Goal: Book appointment/travel/reservation

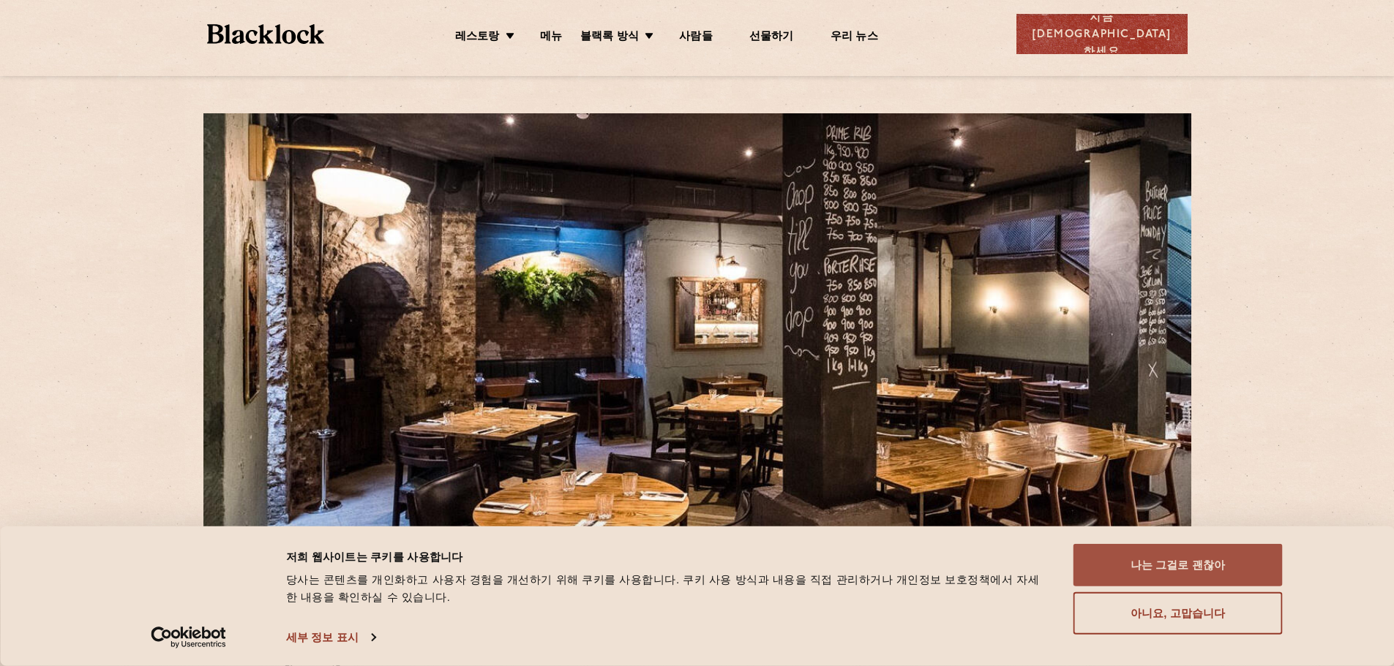
click at [1130, 568] on button "나는 그걸로 괜찮아" at bounding box center [1177, 565] width 209 height 42
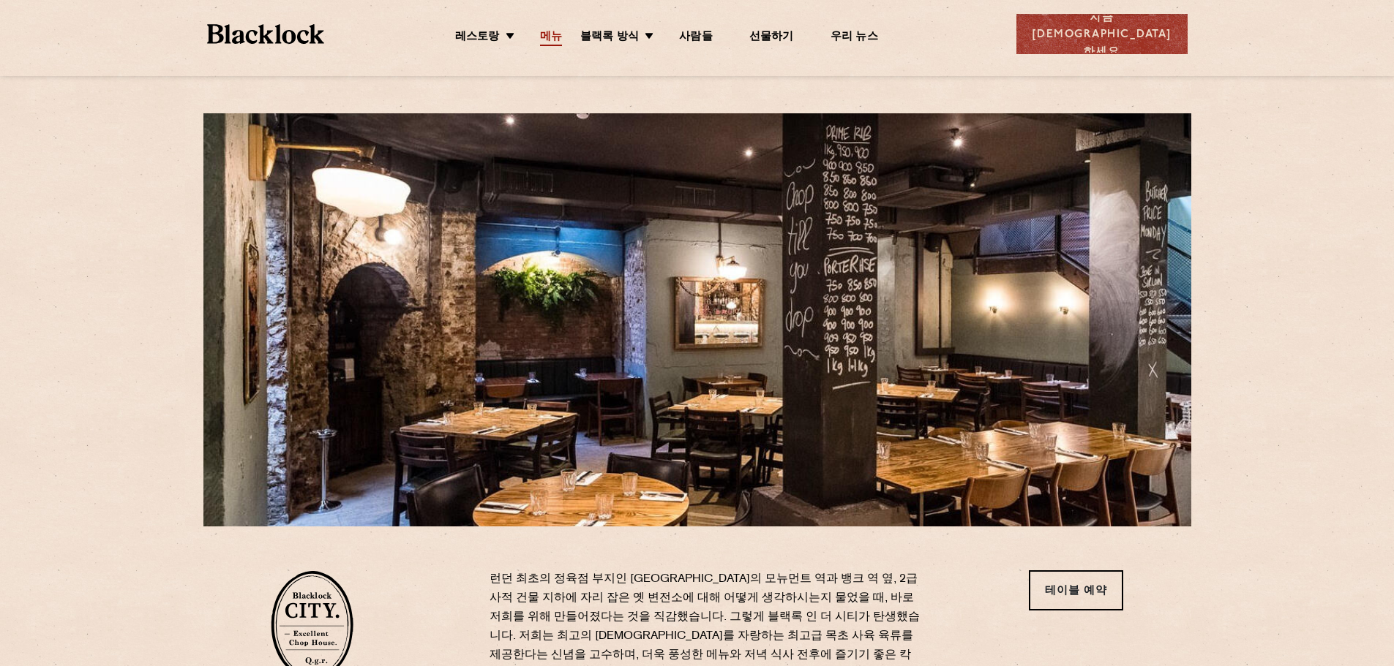
click at [562, 38] on font "메뉴" at bounding box center [551, 36] width 22 height 11
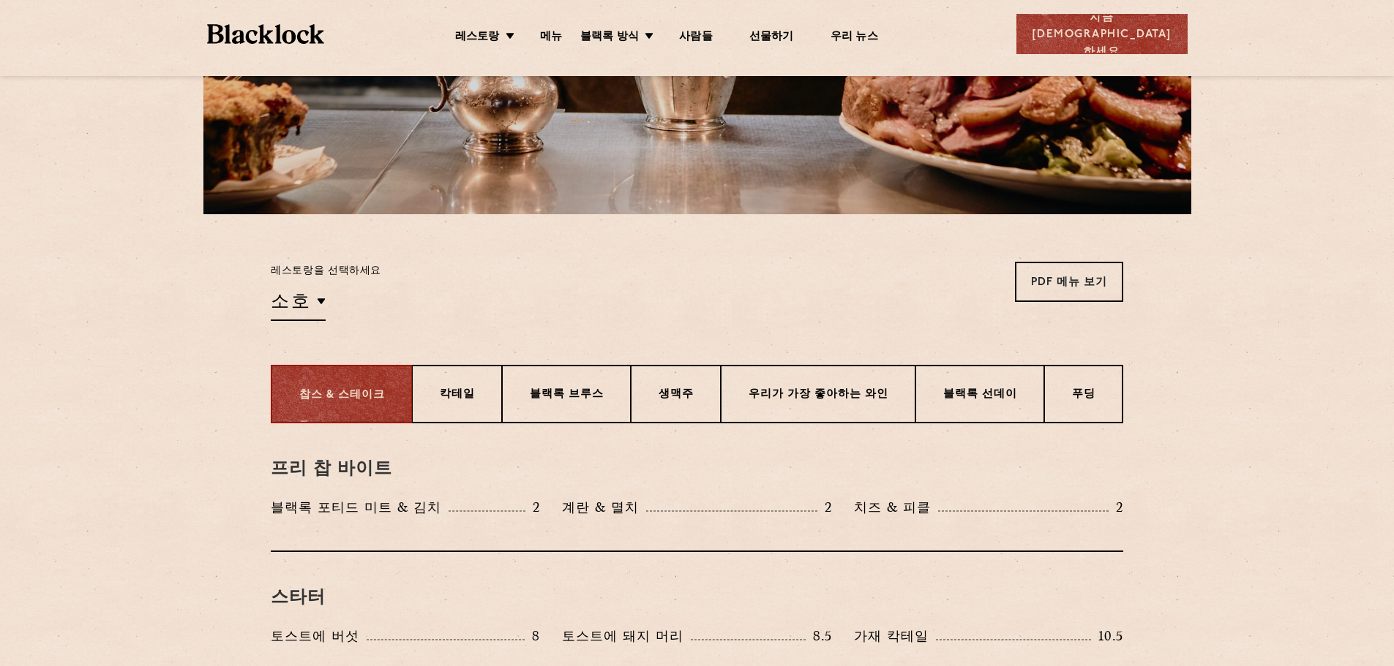
scroll to position [366, 0]
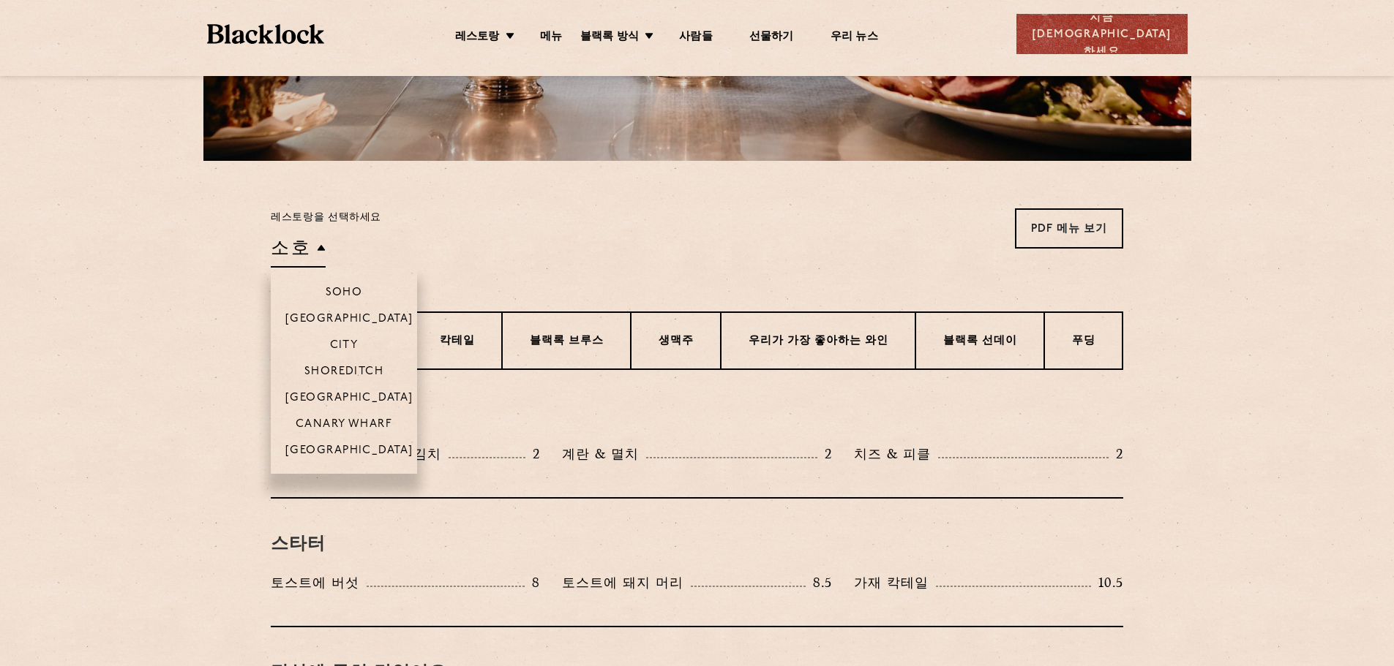
click at [310, 250] on h2 "소호" at bounding box center [298, 251] width 55 height 33
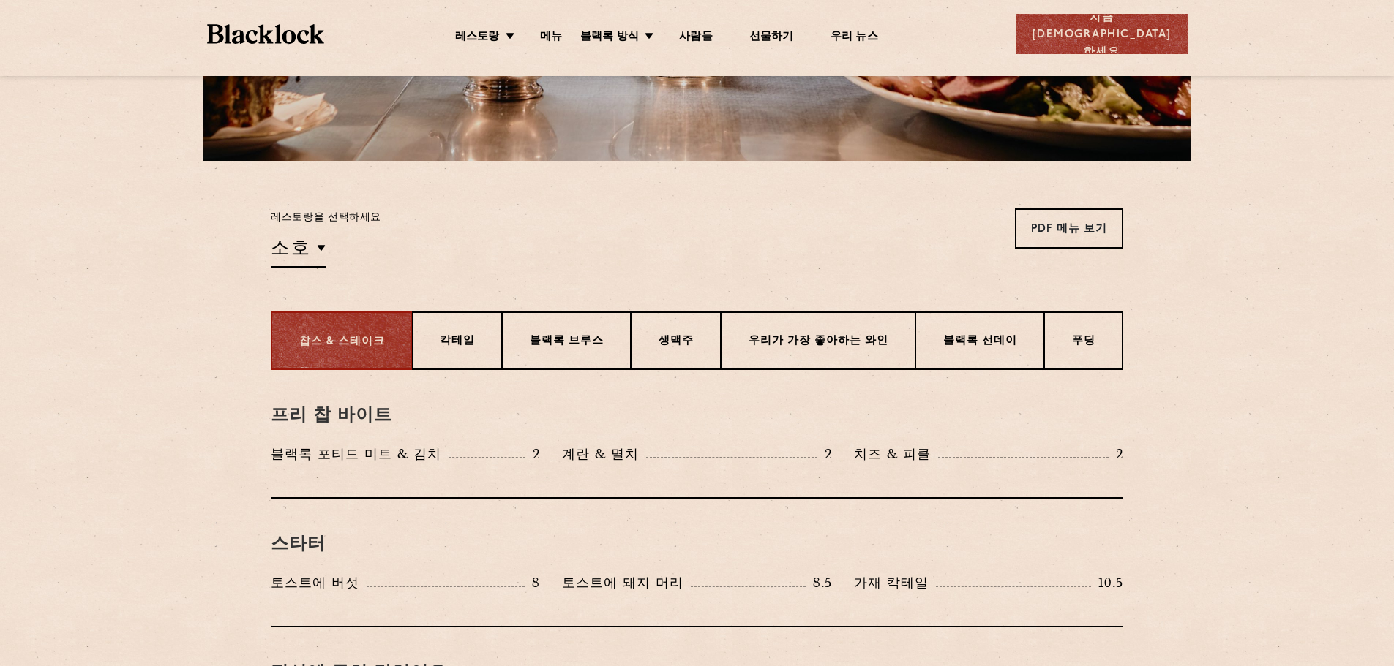
click at [425, 250] on div "레스토랑을 선택하세요 소호 소호 버밍엄 도시 쇼디치 코벤트 가든 캐나리 워프 맨체스터 PDF 메뉴 보기 PDF 메뉴 보기 PDF 메뉴 보기 P…" at bounding box center [697, 237] width 852 height 59
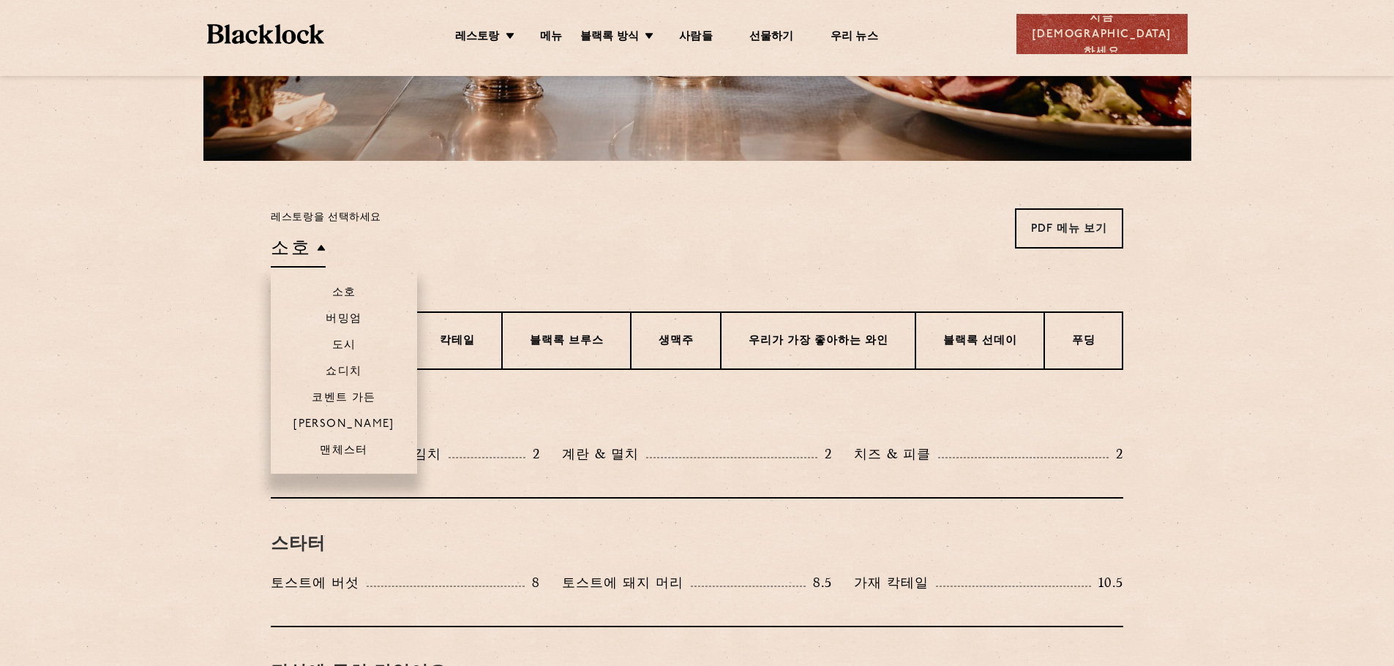
click at [301, 243] on font "소호" at bounding box center [291, 248] width 40 height 20
click at [322, 322] on li "버밍엄" at bounding box center [344, 318] width 146 height 26
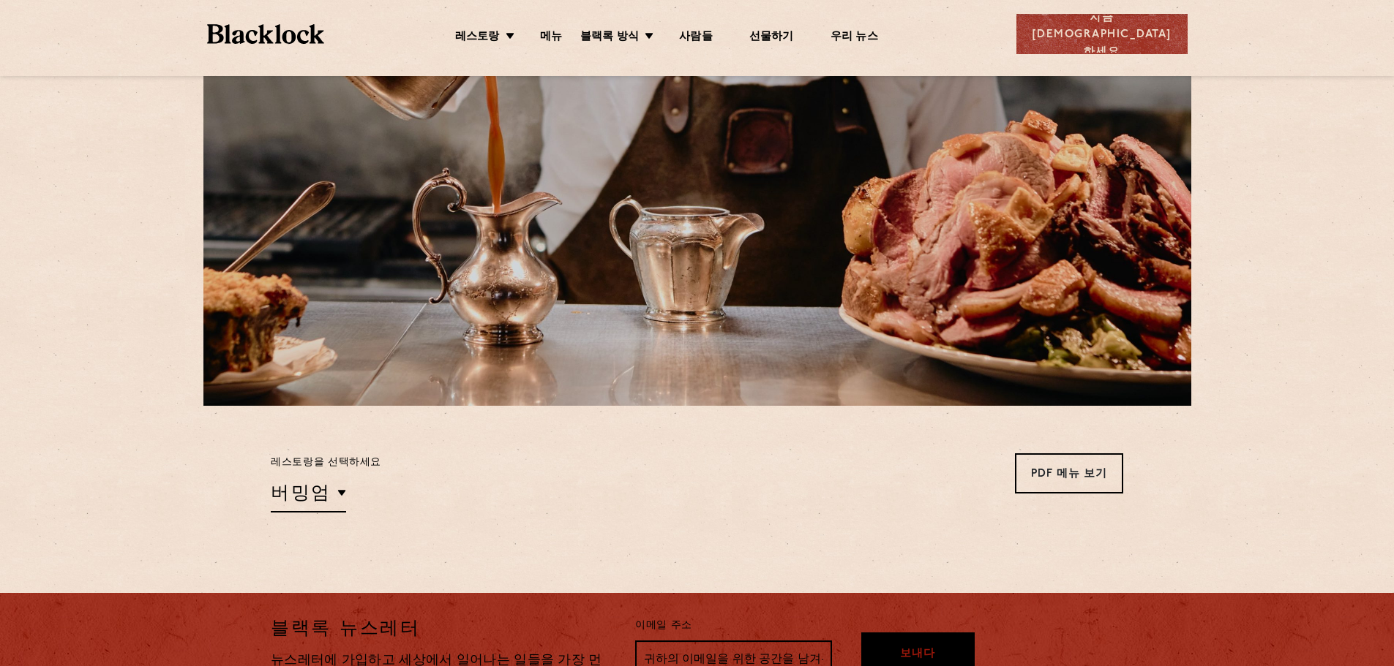
scroll to position [365, 0]
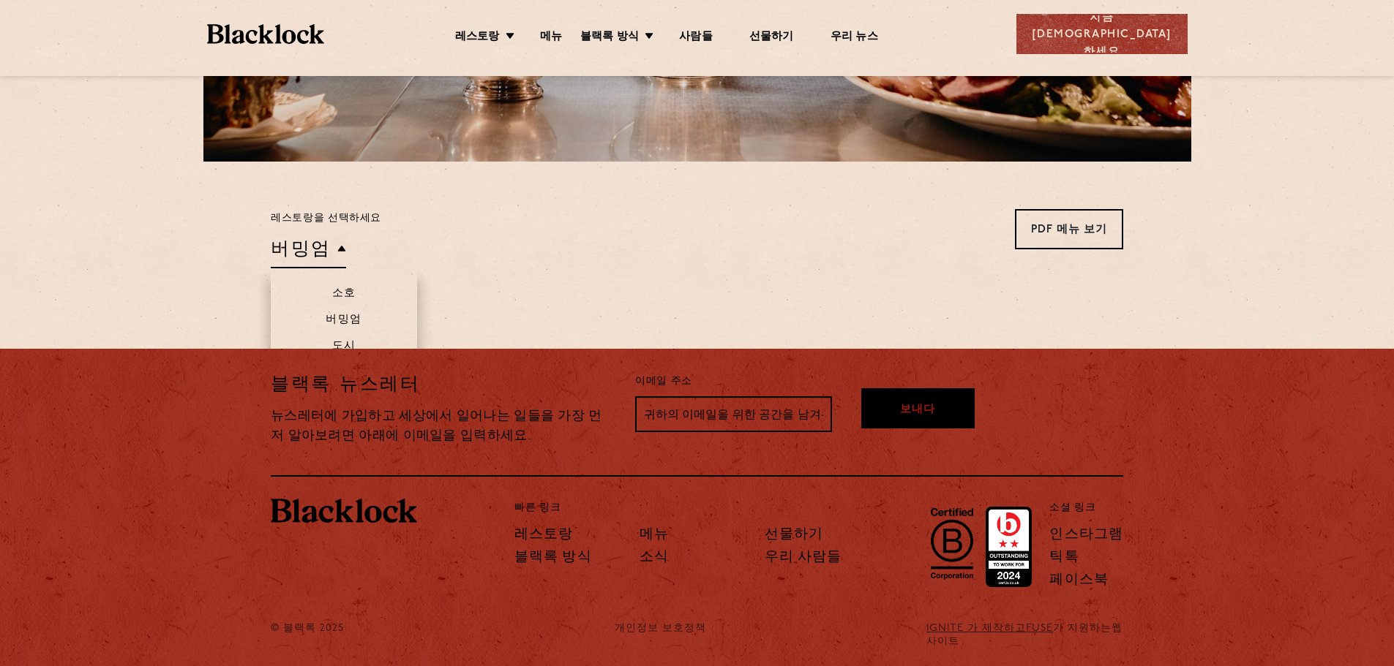
click at [319, 253] on font "버밍엄" at bounding box center [301, 248] width 61 height 20
click at [335, 341] on font "도시" at bounding box center [344, 346] width 24 height 11
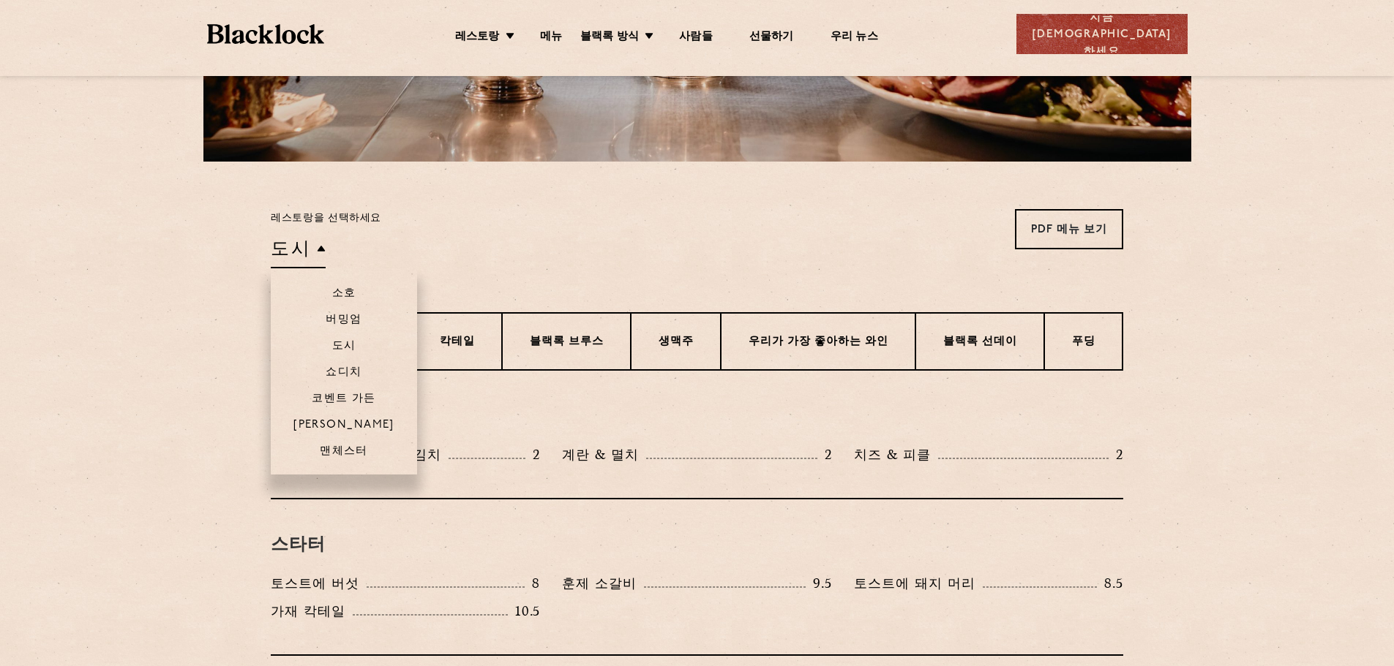
click at [320, 248] on h2 "도시" at bounding box center [298, 252] width 55 height 33
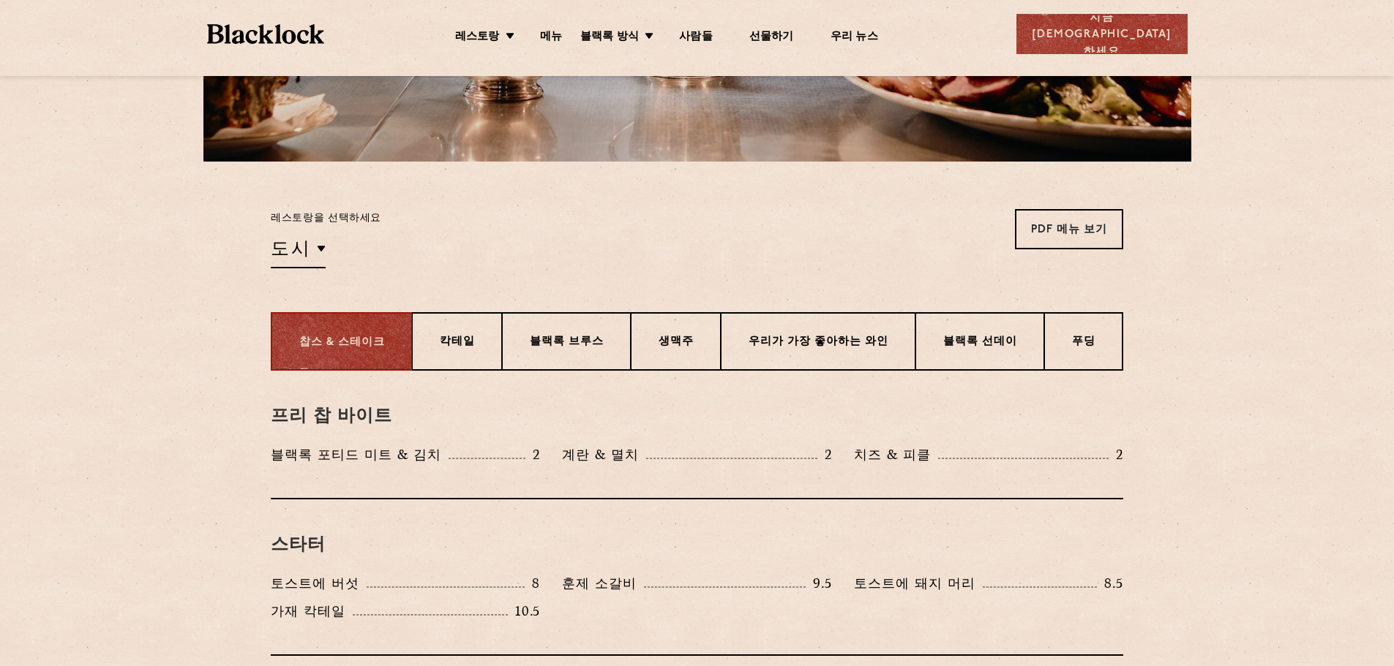
click at [456, 252] on div "레스토랑을 선택하세요 도시 소호 버밍엄 도시 쇼디치 코벤트 가든 캐나리 워프 맨체스터 PDF 메뉴 보기 PDF 메뉴 보기 PDF 메뉴 보기 P…" at bounding box center [697, 238] width 852 height 59
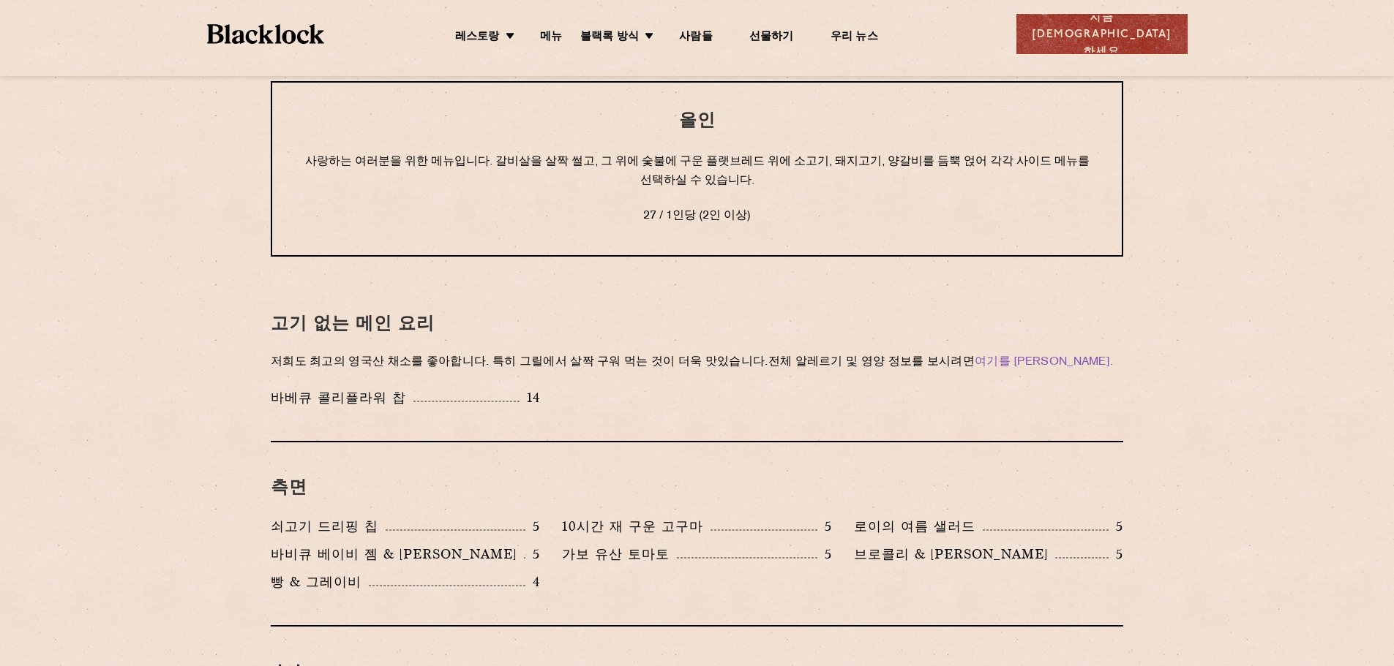
scroll to position [1755, 0]
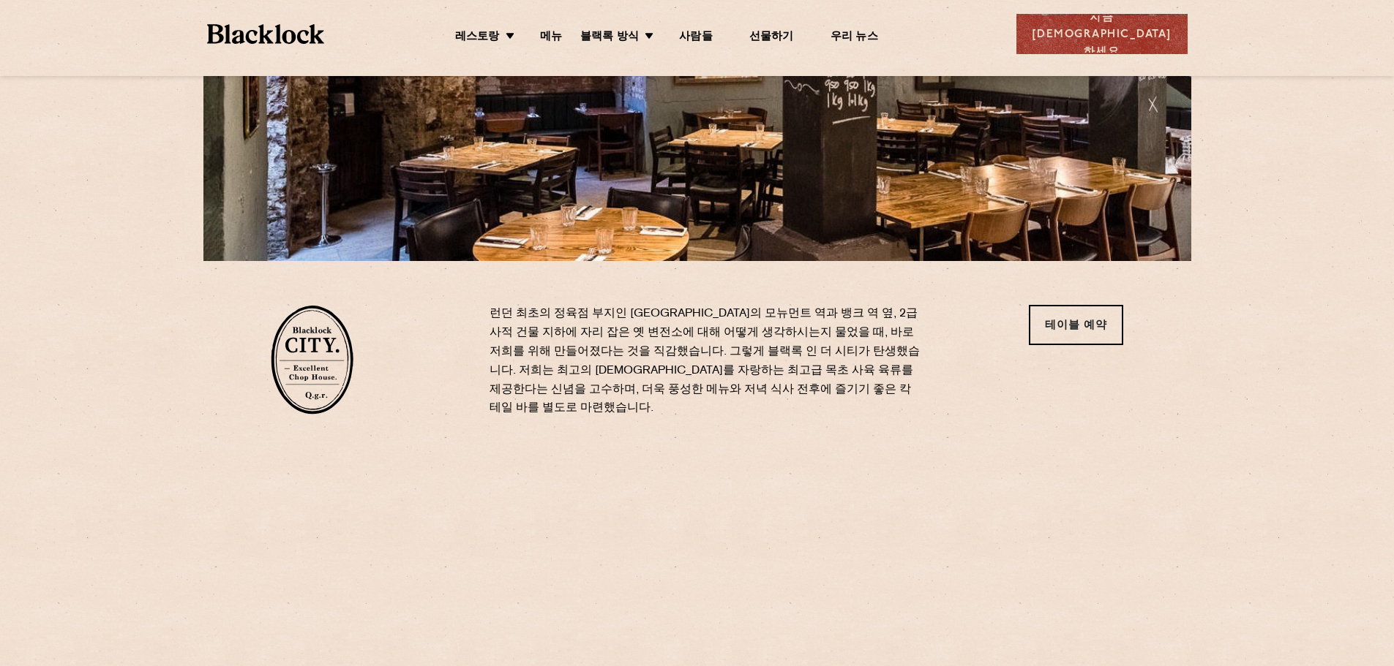
scroll to position [293, 0]
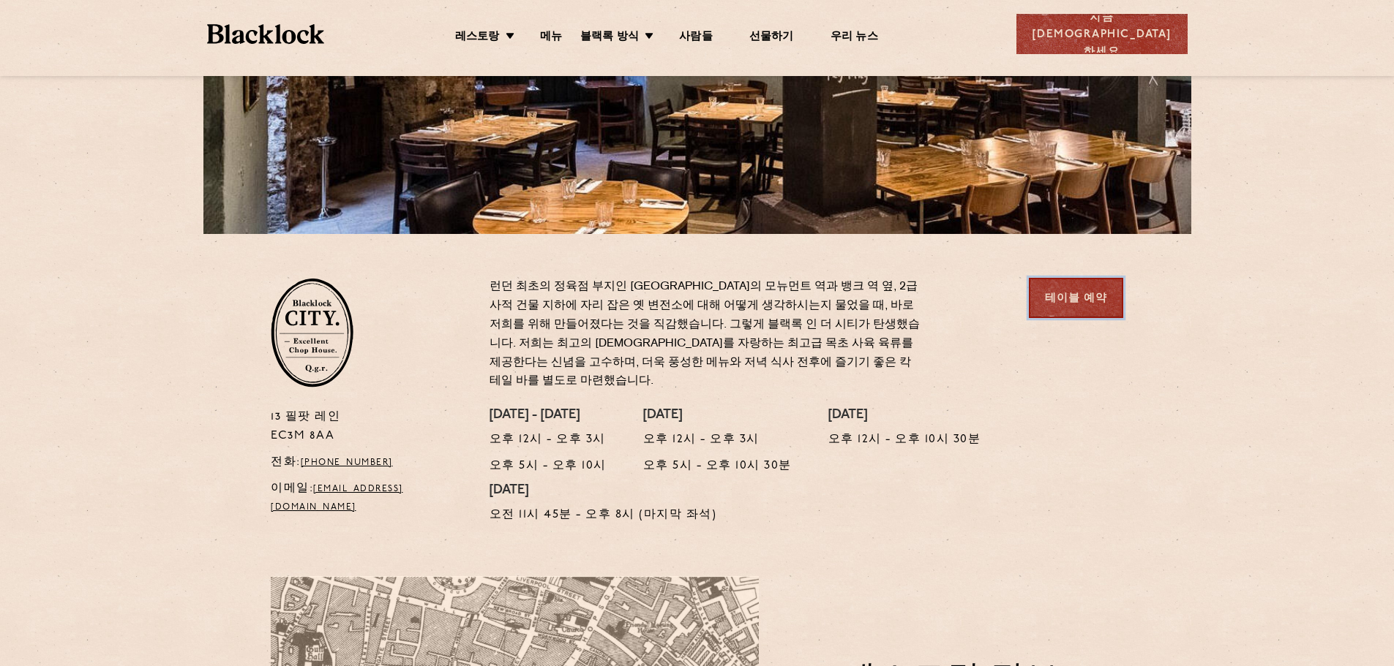
click at [1086, 309] on link "테이블 예약" at bounding box center [1076, 298] width 94 height 40
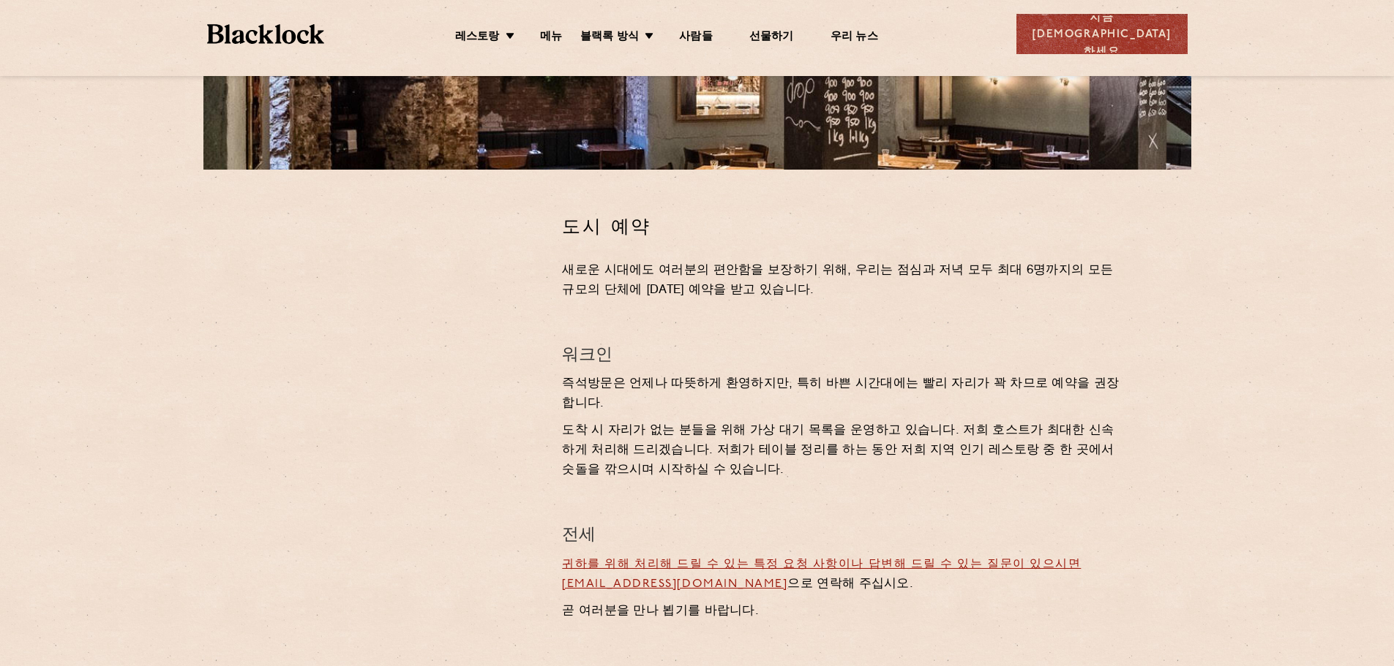
scroll to position [439, 0]
